Goal: Find specific page/section: Find specific page/section

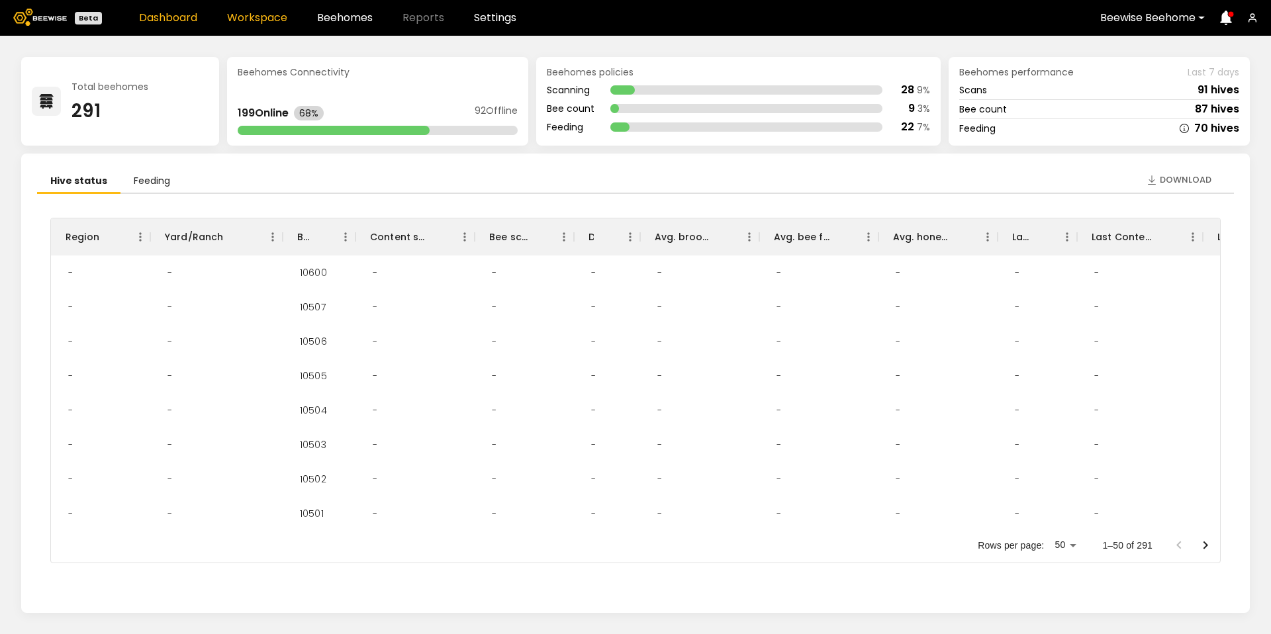
click at [239, 21] on link "Workspace" at bounding box center [257, 18] width 60 height 11
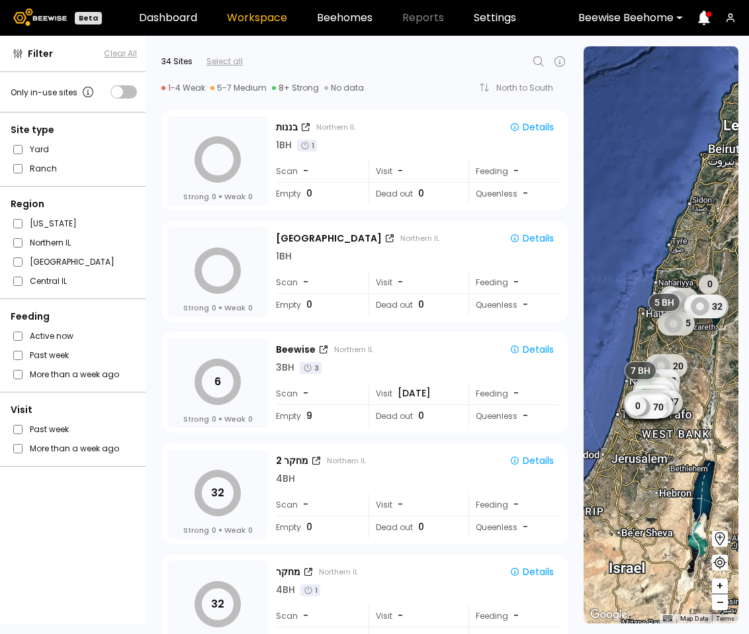
click at [621, 17] on div at bounding box center [625, 18] width 95 height 12
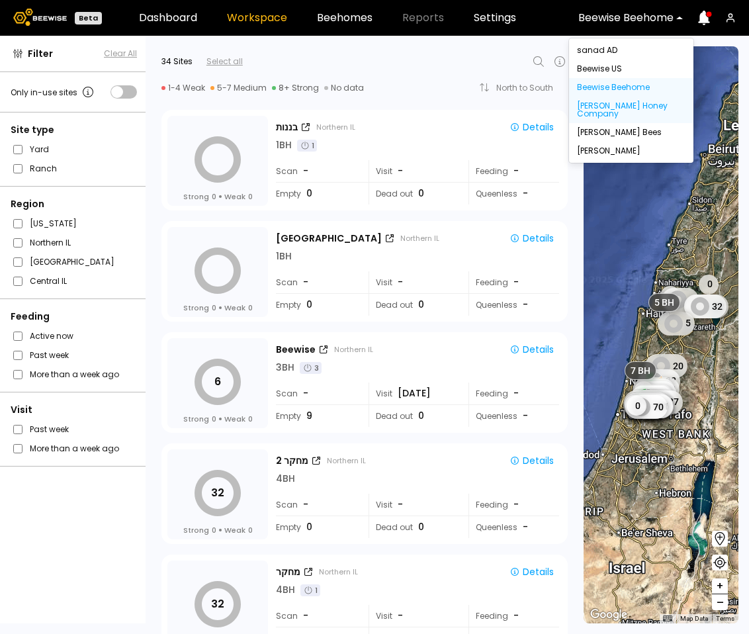
click at [609, 109] on div "Browning's Honey Company" at bounding box center [631, 110] width 109 height 16
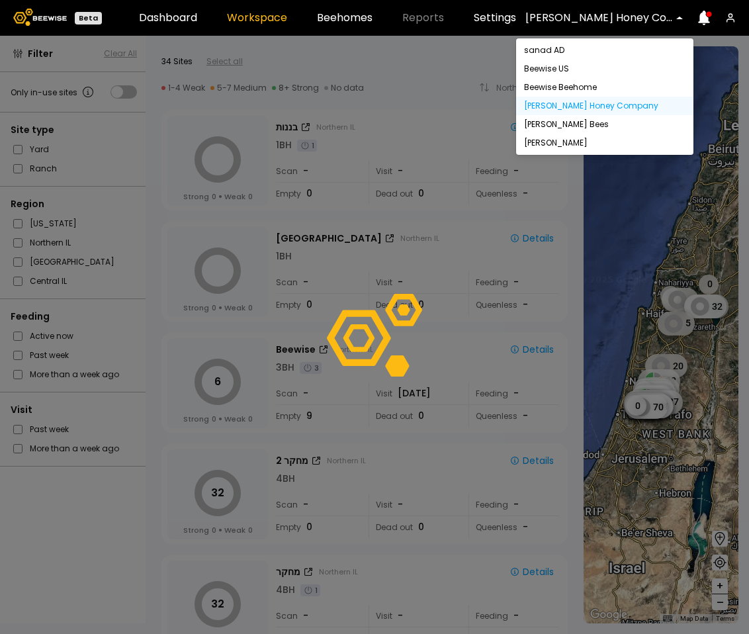
click at [602, 22] on div at bounding box center [599, 18] width 148 height 12
click at [545, 148] on div "[PERSON_NAME]" at bounding box center [604, 143] width 177 height 19
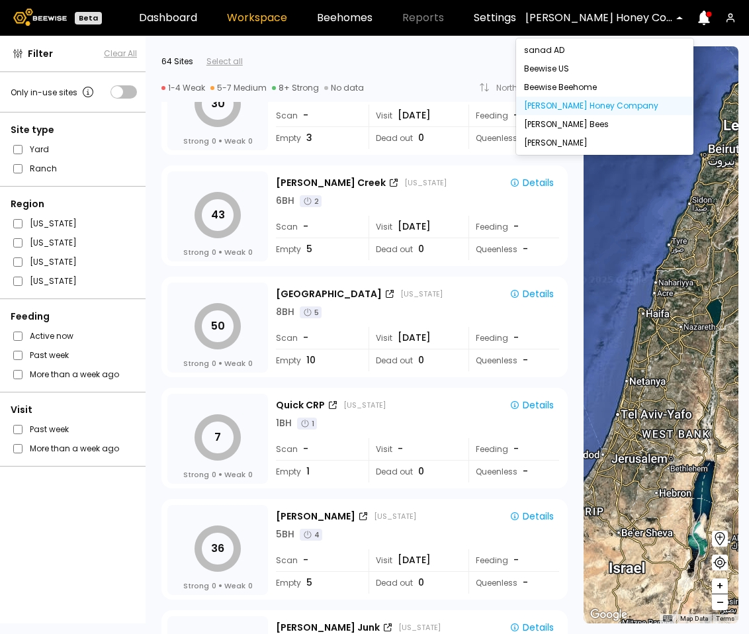
scroll to position [193, 0]
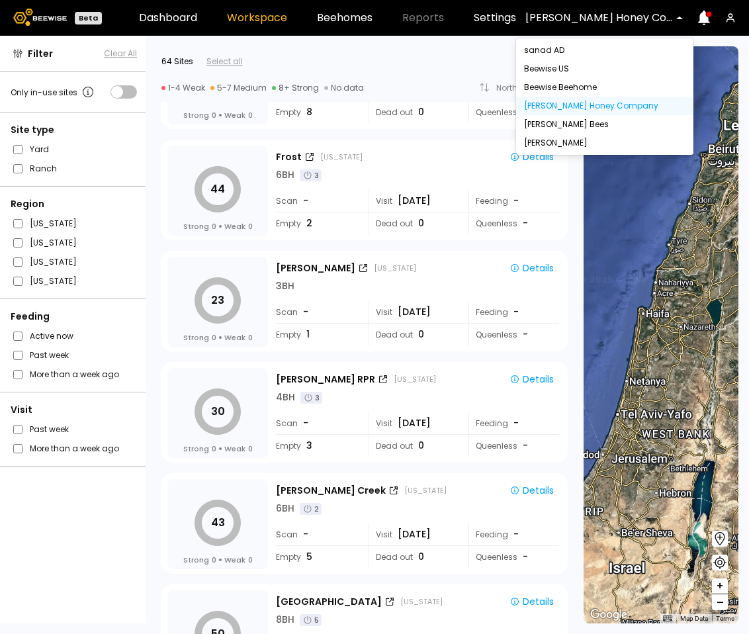
click at [410, 67] on div at bounding box center [395, 62] width 304 height 16
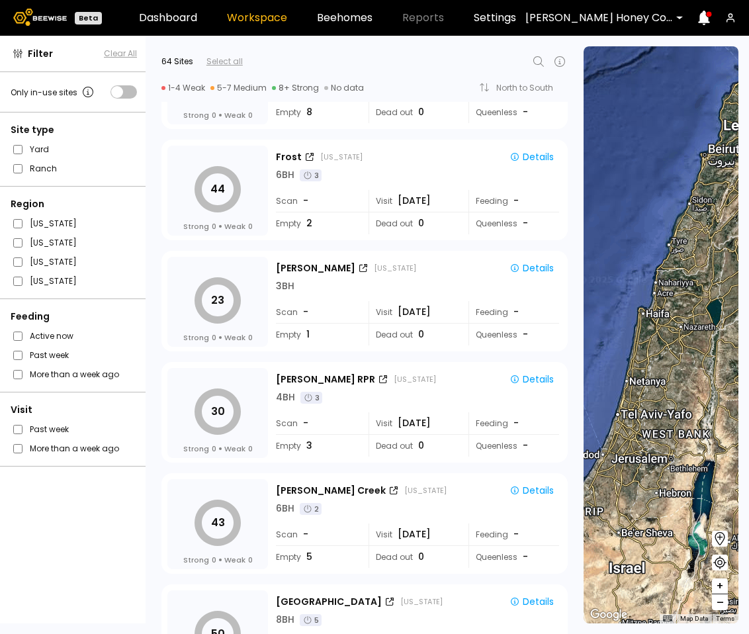
click at [535, 60] on icon at bounding box center [539, 62] width 16 height 16
type input "**"
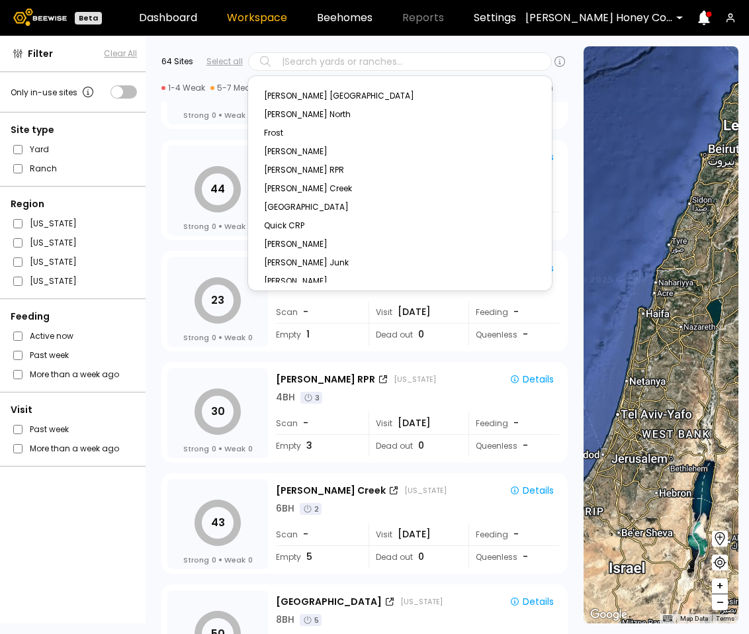
click at [144, 258] on div "Region North Dakota Idaho California Florida" at bounding box center [74, 242] width 148 height 112
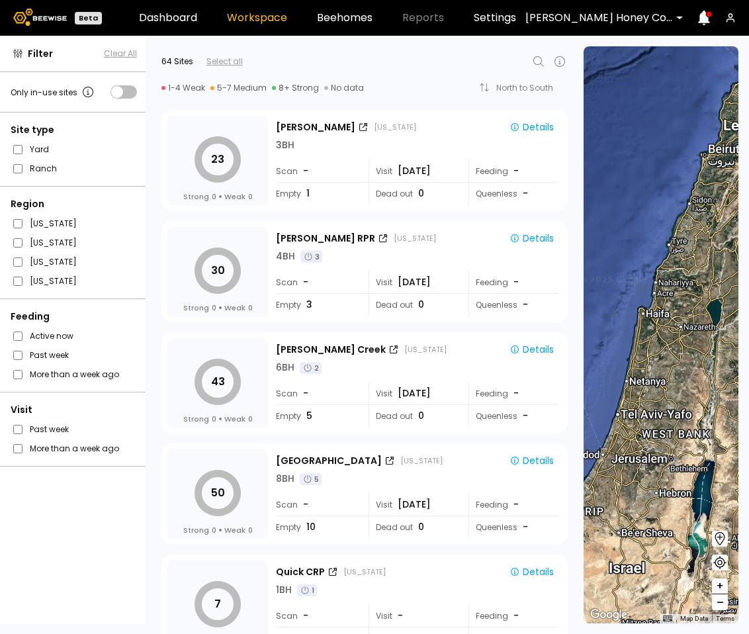
scroll to position [0, 0]
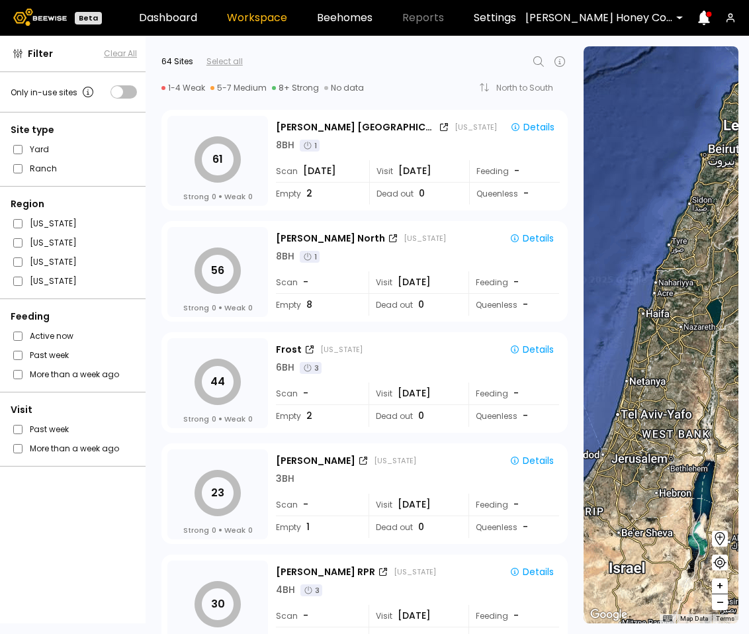
click at [594, 22] on div at bounding box center [599, 18] width 148 height 12
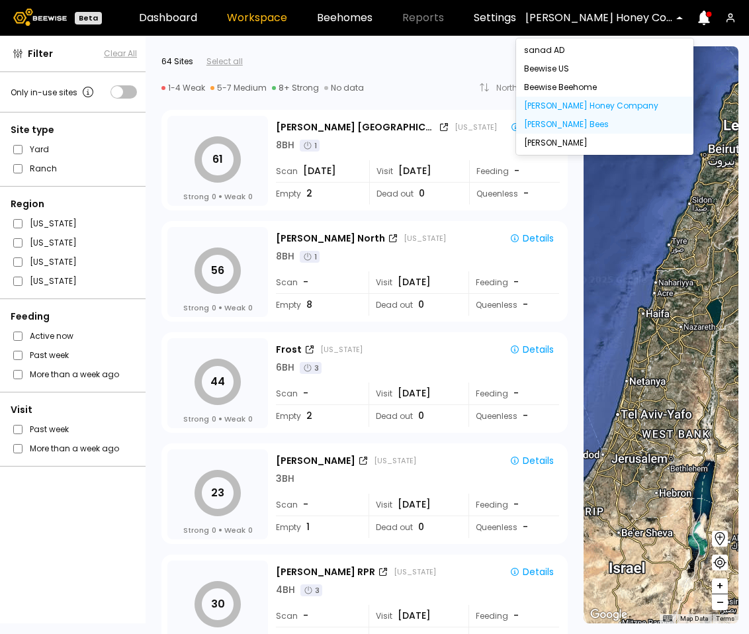
click at [585, 122] on div "John Peterson Bees" at bounding box center [604, 124] width 161 height 8
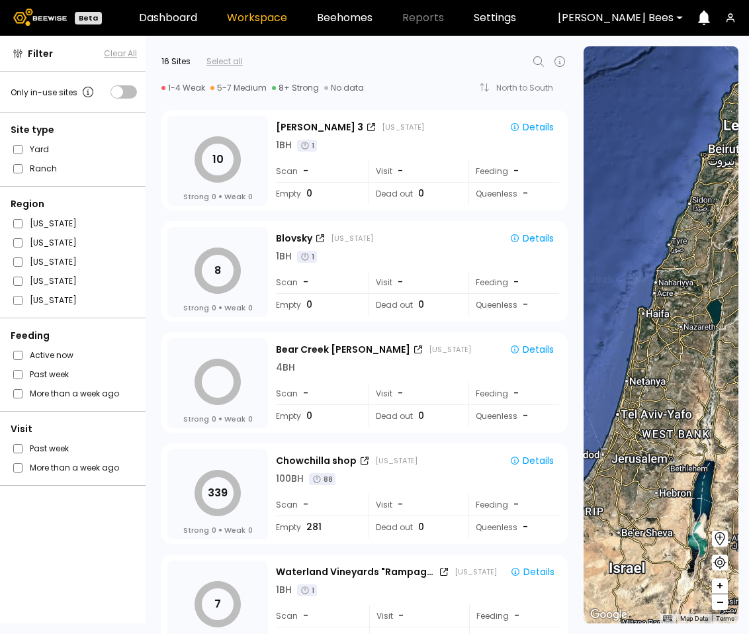
click at [544, 62] on icon at bounding box center [539, 62] width 16 height 16
type input "**"
click at [647, 22] on div at bounding box center [616, 18] width 116 height 12
click at [537, 63] on icon at bounding box center [539, 62] width 16 height 16
type input "*"
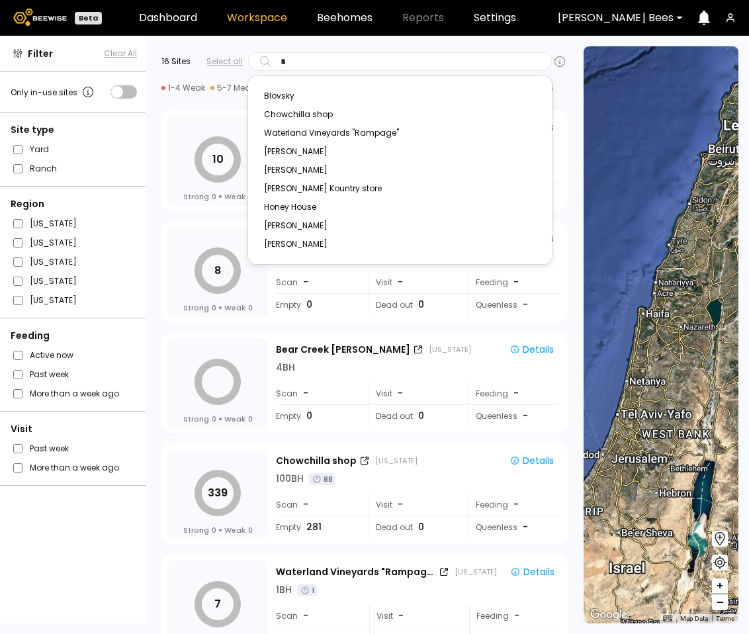
type input "*"
click at [633, 17] on div at bounding box center [616, 18] width 116 height 12
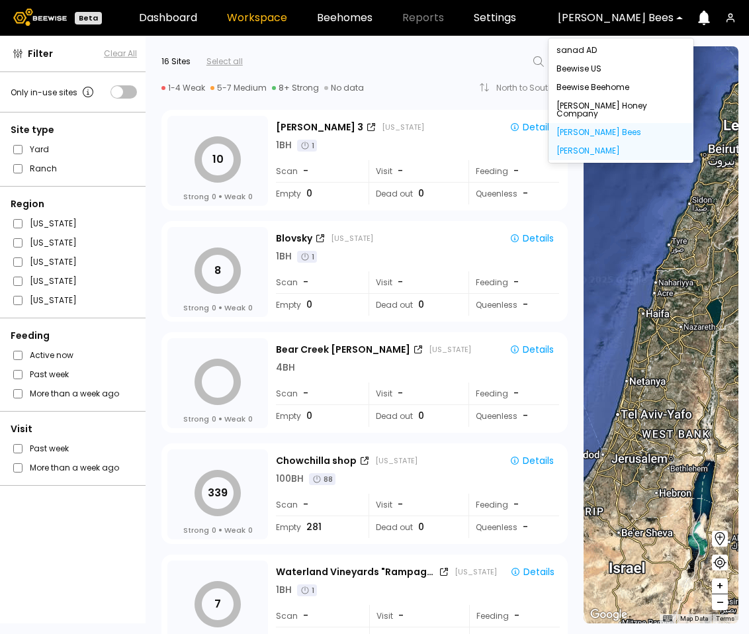
click at [584, 147] on div "Dixon" at bounding box center [621, 151] width 129 height 8
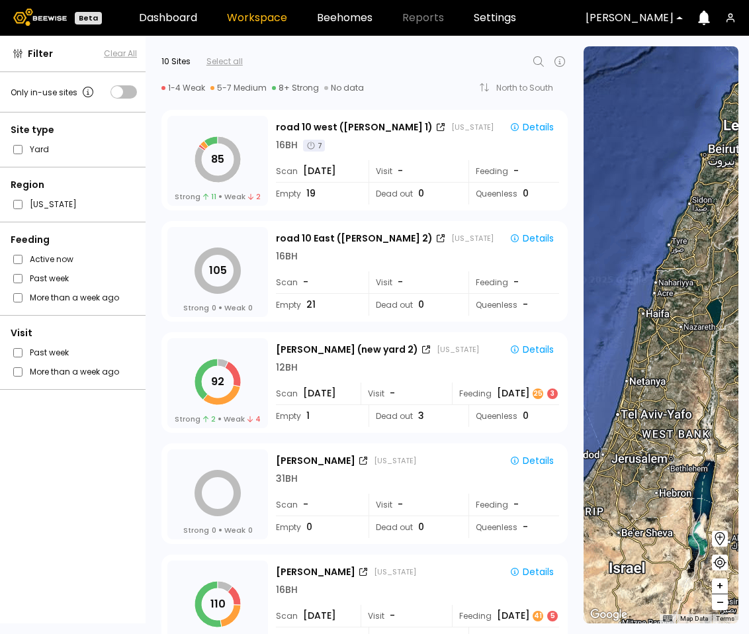
click at [537, 58] on icon at bounding box center [539, 62] width 16 height 16
type input "***"
click at [426, 98] on div "[PERSON_NAME] (new yard 2)" at bounding box center [400, 96] width 272 height 8
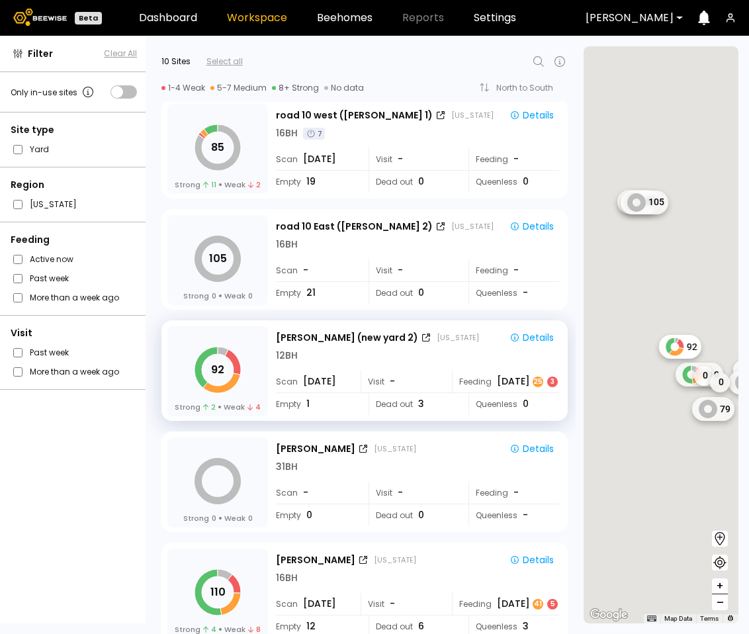
scroll to position [12, 0]
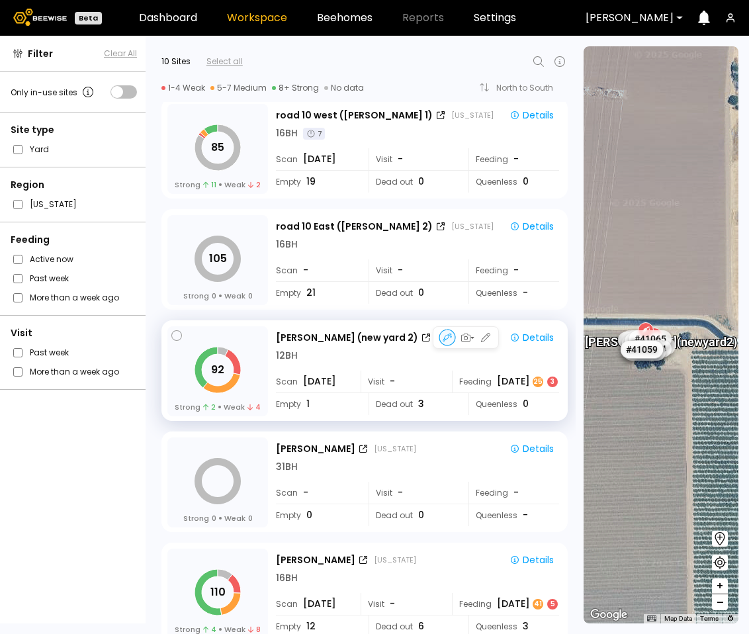
click at [429, 356] on div "12 BH" at bounding box center [417, 356] width 283 height 14
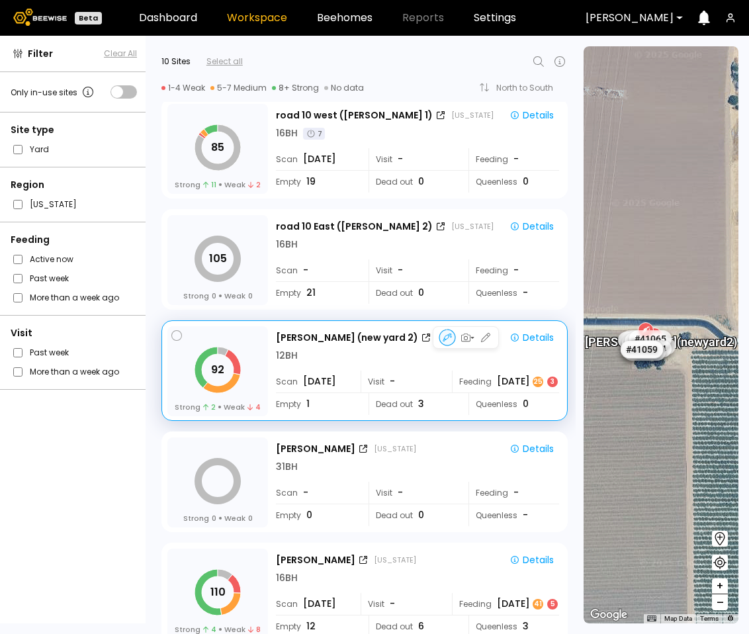
click at [378, 353] on div "12 BH" at bounding box center [417, 356] width 283 height 14
click at [275, 328] on div "92 Strong 2 Weak 4 Sievers (new yard 2) California Details 12 BH Scan Aug 15 Vi…" at bounding box center [364, 371] width 394 height 91
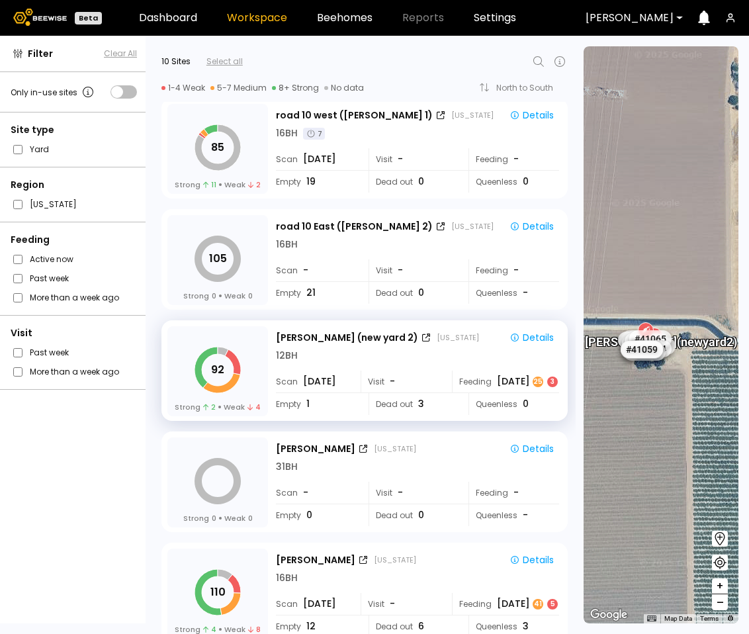
click at [569, 416] on div "92 Strong 2 Weak 4 Sievers (new yard 2) California Details 12 BH Scan Aug 15 Vi…" at bounding box center [361, 367] width 430 height 111
click at [568, 416] on div "92 Strong 2 Weak 4 Sievers (new yard 2) California Details 12 BH Scan Aug 15 Vi…" at bounding box center [361, 367] width 430 height 111
click at [519, 341] on div "Details" at bounding box center [532, 338] width 44 height 12
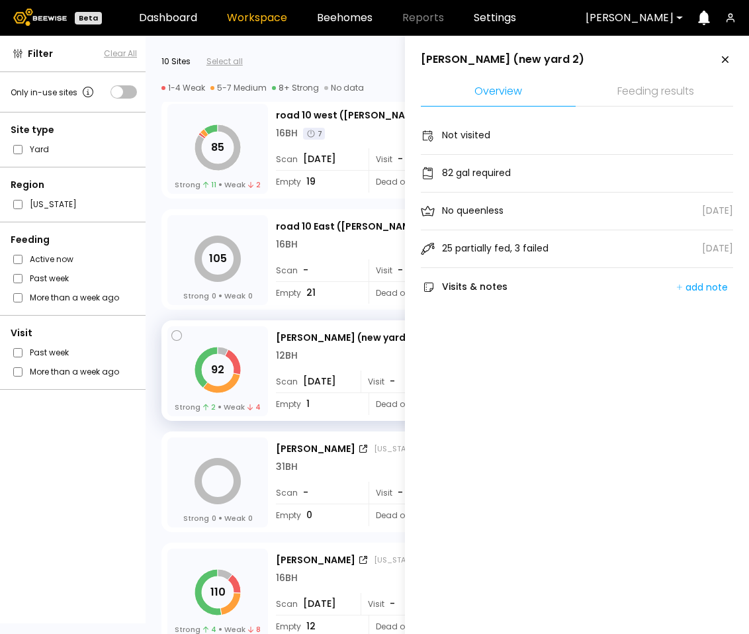
click at [321, 322] on div "92 Strong 2 Weak 4 Sievers (new yard 2) California Details 12 BH Scan Aug 15 Vi…" at bounding box center [364, 370] width 406 height 101
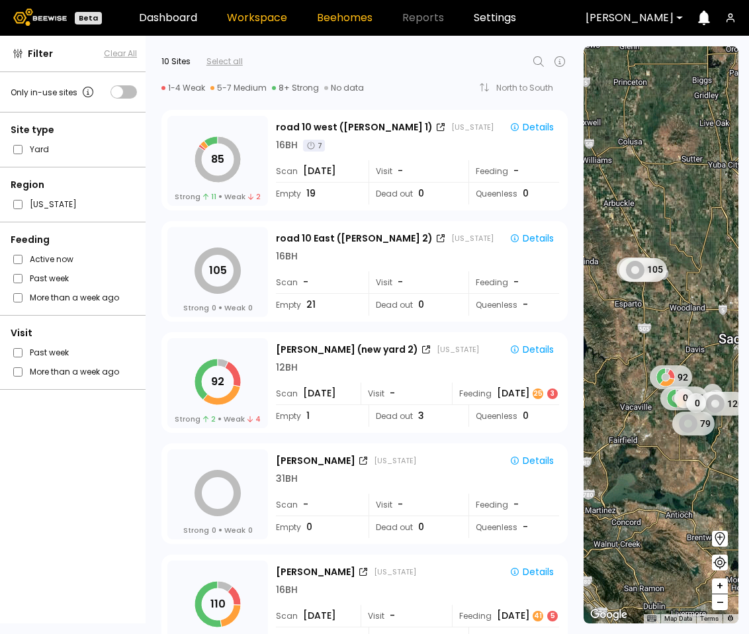
click at [340, 18] on link "Beehomes" at bounding box center [345, 18] width 56 height 11
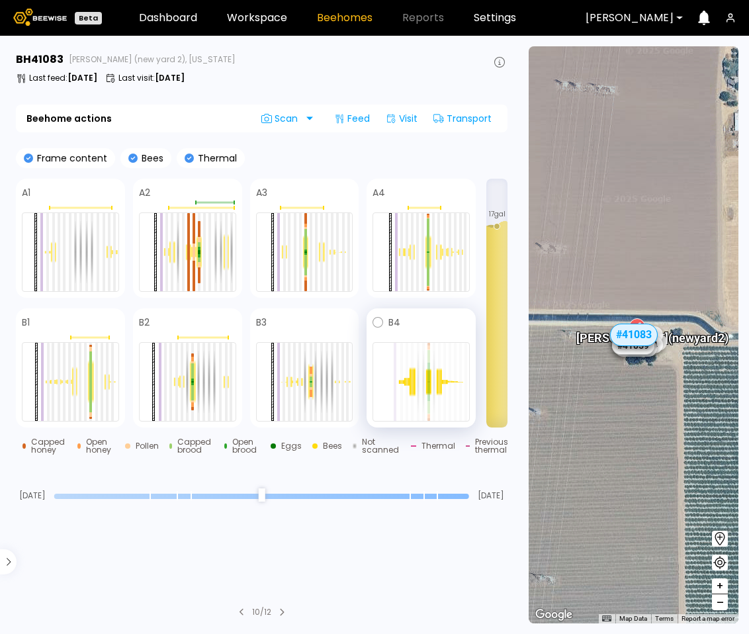
click at [394, 362] on div at bounding box center [395, 382] width 3 height 78
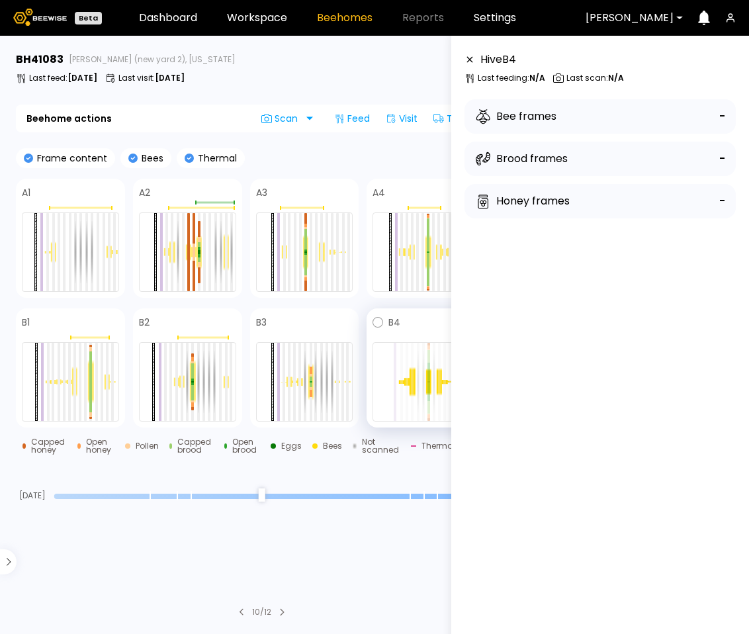
click at [394, 361] on div at bounding box center [395, 382] width 3 height 78
click at [277, 353] on div at bounding box center [278, 382] width 3 height 78
click at [394, 358] on div at bounding box center [395, 382] width 3 height 78
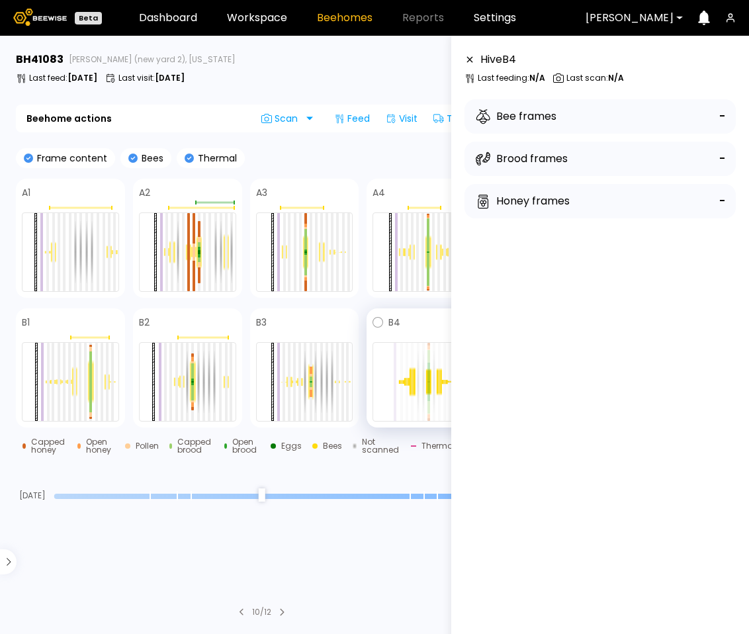
click at [413, 324] on span at bounding box center [434, 322] width 69 height 16
click at [401, 545] on section "BH 41083 Sievers (new yard 2), California Last feed : Aug 26 Last visit : Aug 0…" at bounding box center [263, 335] width 510 height 598
click at [349, 521] on section "BH 41083 Sievers (new yard 2), California Last feed : Aug 26 Last visit : Aug 0…" at bounding box center [263, 335] width 510 height 598
click at [408, 322] on span at bounding box center [434, 322] width 69 height 16
click at [255, 19] on link "Workspace" at bounding box center [257, 18] width 60 height 11
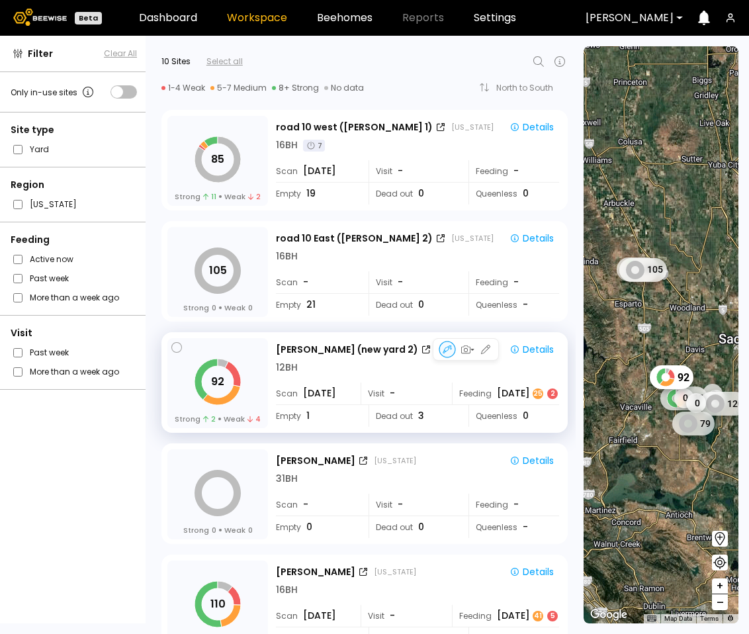
click at [486, 374] on div "12 BH" at bounding box center [417, 368] width 283 height 14
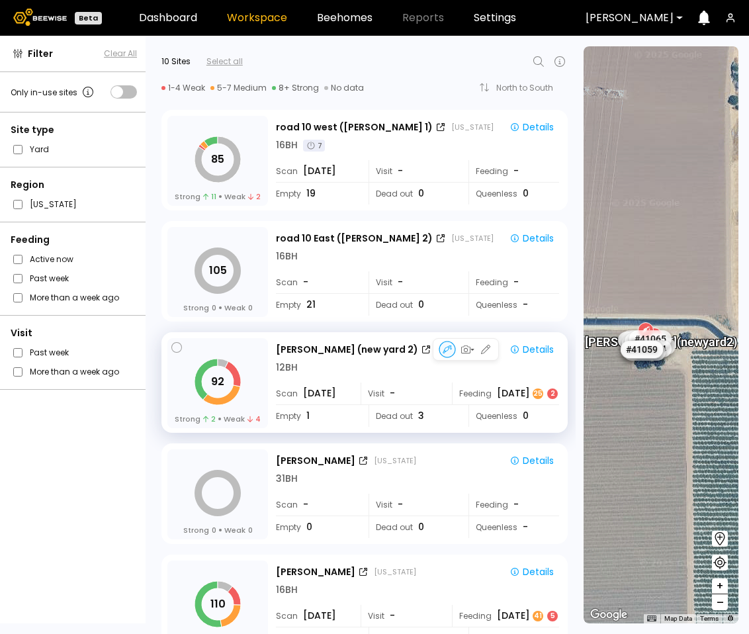
click at [328, 375] on div "Sievers (new yard 2) California Details 12 BH Scan Aug 15 Visit - Feeding Aug 2…" at bounding box center [419, 383] width 286 height 91
click at [426, 398] on div "Visit -" at bounding box center [406, 393] width 91 height 22
